Goal: Use online tool/utility: Utilize a website feature to perform a specific function

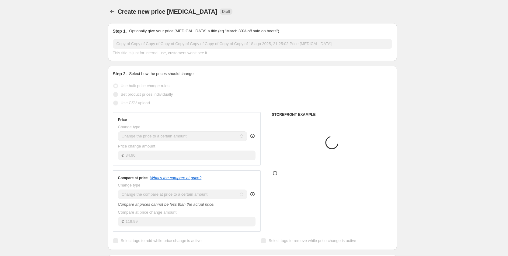
select select "to"
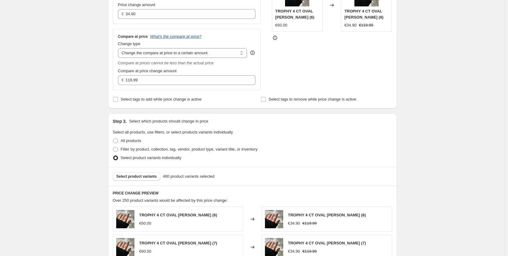
scroll to position [122, 0]
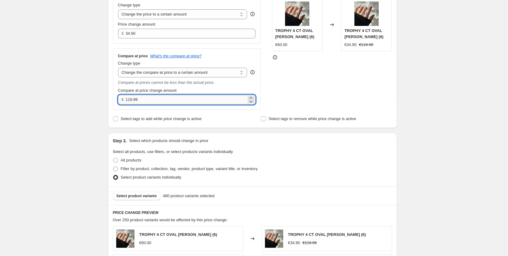
click at [131, 99] on input "119.99" at bounding box center [186, 100] width 121 height 10
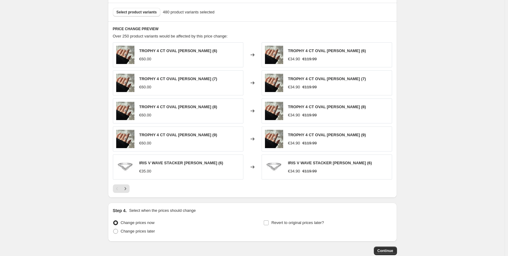
scroll to position [342, 0]
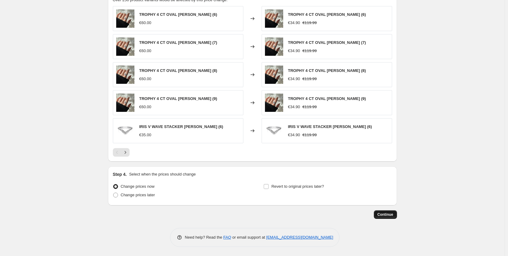
type input "139.99"
click at [392, 216] on span "Continue" at bounding box center [386, 214] width 16 height 5
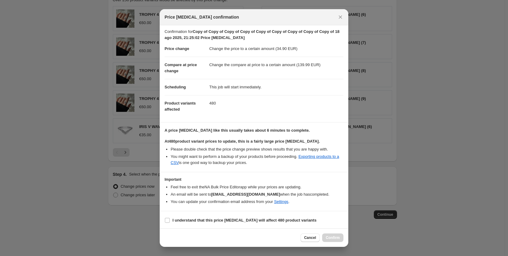
scroll to position [3, 0]
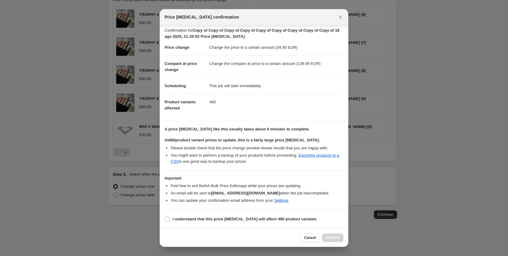
click at [281, 223] on section "I understand that this price change job will affect 480 product variants" at bounding box center [254, 219] width 189 height 18
click at [280, 221] on b "I understand that this price change job will affect 480 product variants" at bounding box center [244, 218] width 144 height 5
click at [170, 221] on input "I understand that this price change job will affect 480 product variants" at bounding box center [167, 218] width 5 height 5
checkbox input "true"
click at [337, 236] on span "Confirm" at bounding box center [333, 237] width 14 height 5
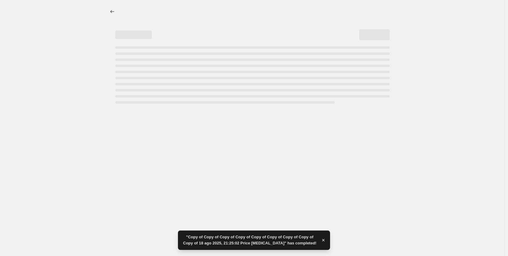
select select "to"
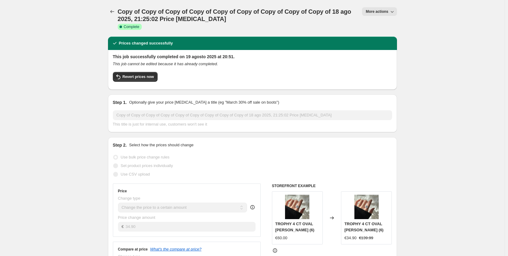
click at [384, 11] on span "More actions" at bounding box center [377, 11] width 23 height 5
click at [391, 35] on span "Copy to new job" at bounding box center [382, 34] width 28 height 5
select select "to"
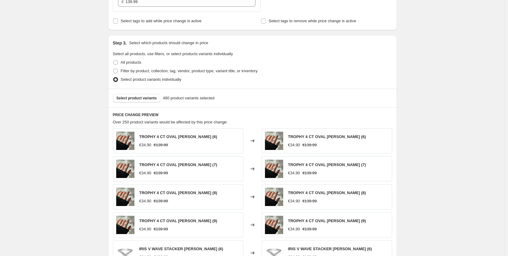
scroll to position [243, 0]
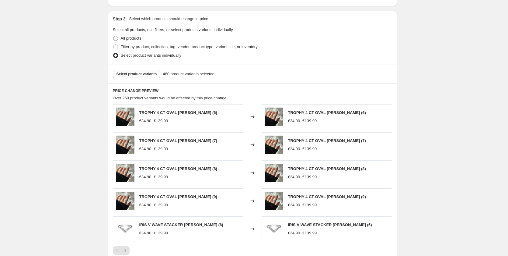
click at [141, 75] on span "Select product variants" at bounding box center [137, 73] width 40 height 5
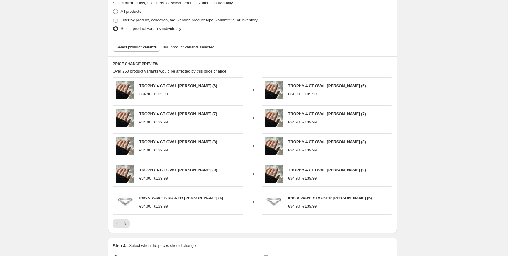
scroll to position [274, 0]
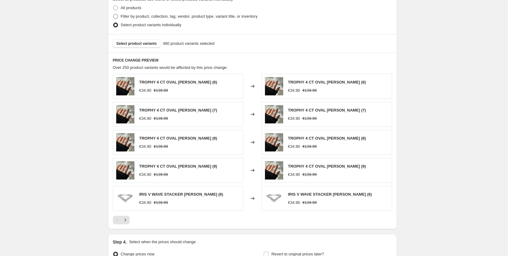
click at [118, 18] on span at bounding box center [115, 16] width 5 height 5
click at [113, 14] on input "Filter by product, collection, tag, vendor, product type, variant title, or inv…" at bounding box center [113, 14] width 0 height 0
radio input "true"
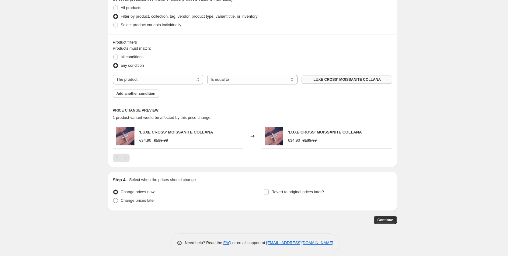
click at [353, 78] on span "'LUXE CROSS‘ MOISSANITE COLLANA" at bounding box center [347, 79] width 68 height 5
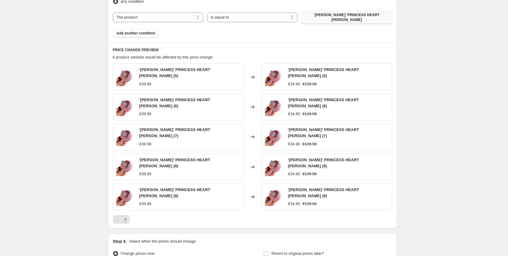
scroll to position [391, 0]
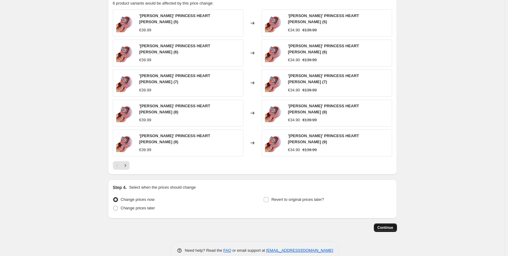
click at [392, 225] on span "Continue" at bounding box center [386, 227] width 16 height 5
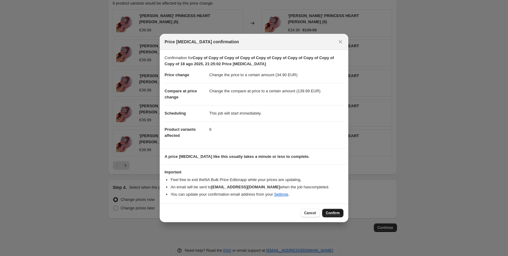
click at [338, 214] on span "Confirm" at bounding box center [333, 212] width 14 height 5
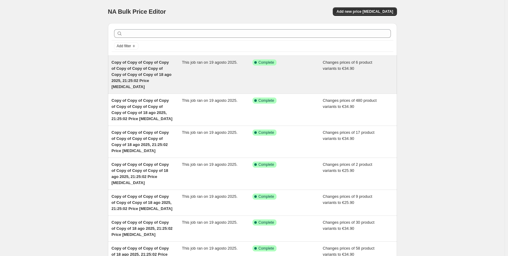
click at [201, 71] on div "This job ran on 19 agosto 2025." at bounding box center [217, 74] width 71 height 30
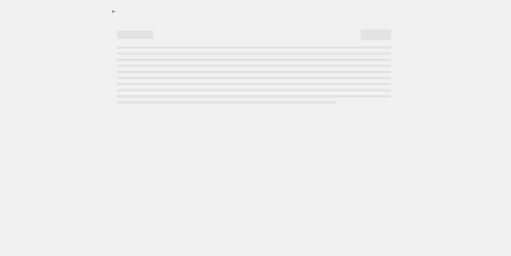
select select "to"
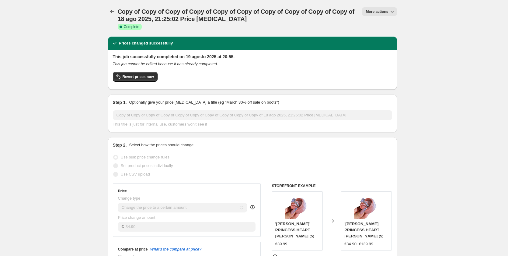
click at [390, 9] on button "More actions" at bounding box center [379, 11] width 35 height 9
click at [379, 35] on span "Copy to new job" at bounding box center [382, 34] width 28 height 5
select select "to"
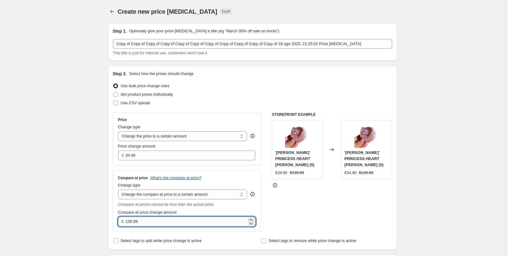
click at [130, 219] on input "139.99" at bounding box center [186, 221] width 121 height 10
type input "119.99"
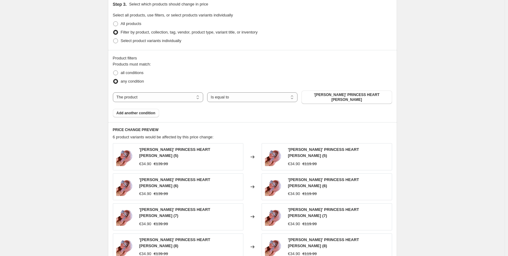
scroll to position [274, 0]
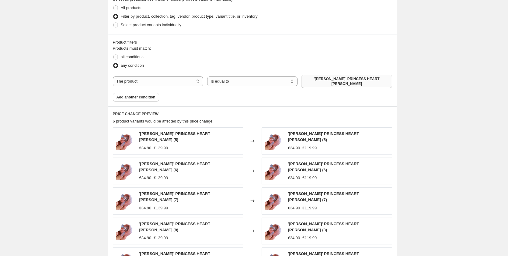
click at [314, 76] on button "'ELSA' PRINCESS HEART ANELLO" at bounding box center [346, 81] width 90 height 13
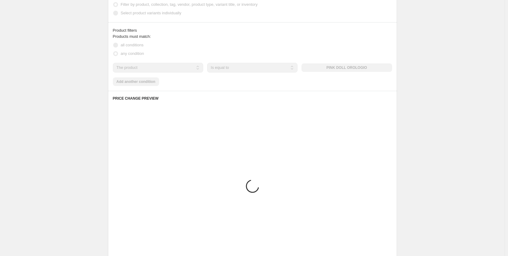
scroll to position [280, 0]
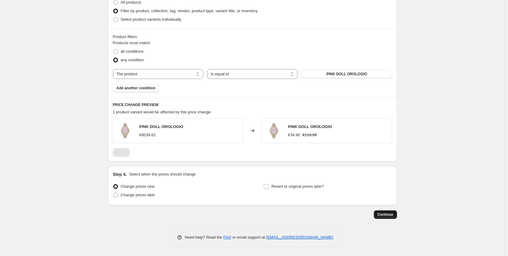
click at [378, 215] on button "Continue" at bounding box center [385, 214] width 23 height 9
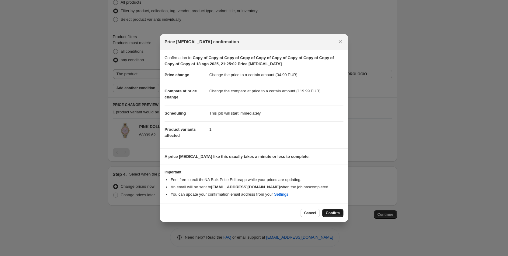
click at [325, 214] on button "Confirm" at bounding box center [332, 212] width 21 height 9
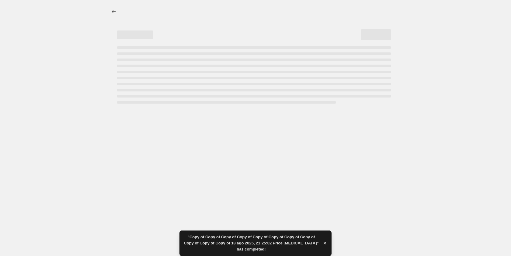
select select "to"
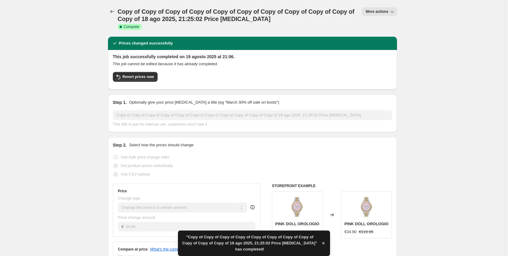
click at [372, 9] on button "More actions" at bounding box center [379, 11] width 35 height 9
click at [377, 33] on span "Copy to new job" at bounding box center [382, 34] width 28 height 5
select select "to"
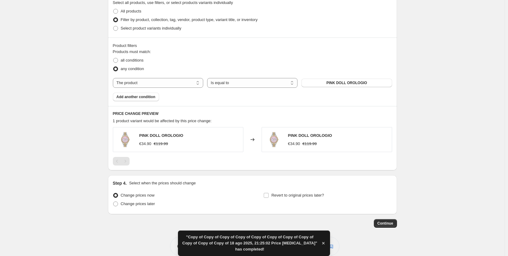
scroll to position [274, 0]
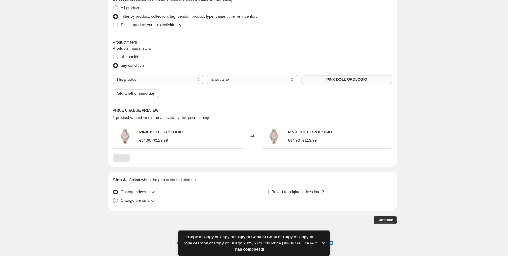
click at [330, 81] on span "PINK DOLL OROLOGIO" at bounding box center [346, 79] width 41 height 5
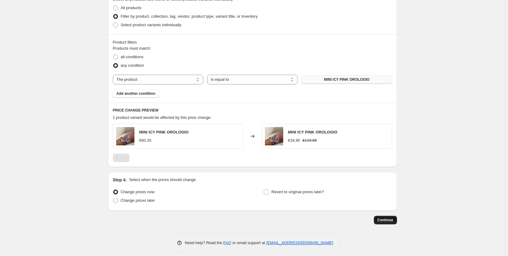
click at [384, 217] on button "Continue" at bounding box center [385, 219] width 23 height 9
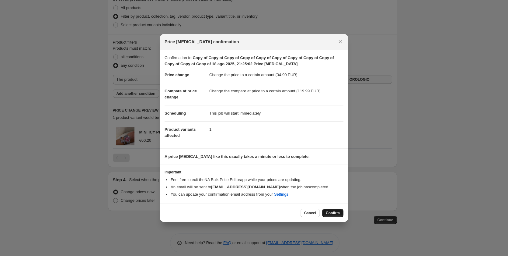
click at [335, 209] on button "Confirm" at bounding box center [332, 212] width 21 height 9
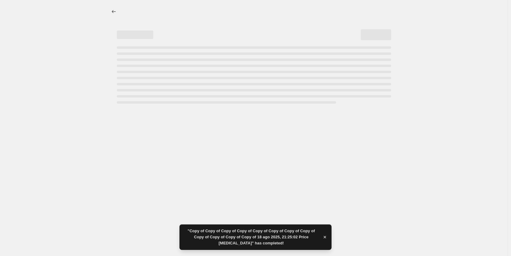
select select "to"
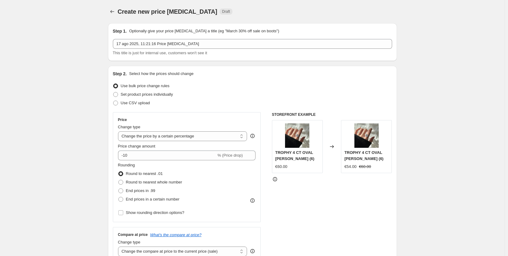
select select "percentage"
select select "collection"
